Goal: Task Accomplishment & Management: Manage account settings

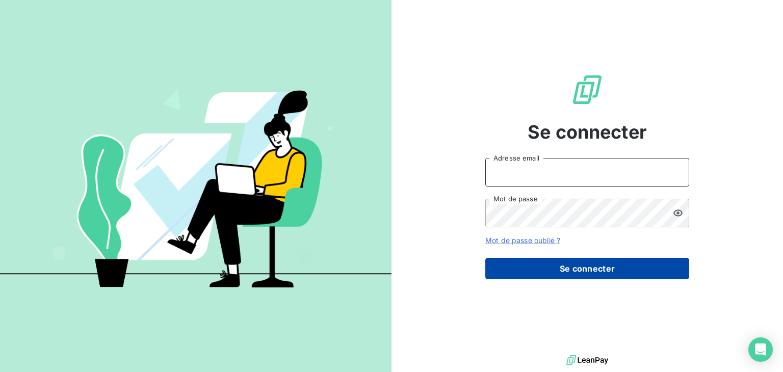
type input "[EMAIL_ADDRESS][DOMAIN_NAME]"
click at [529, 269] on button "Se connecter" at bounding box center [587, 268] width 204 height 21
